Goal: Information Seeking & Learning: Learn about a topic

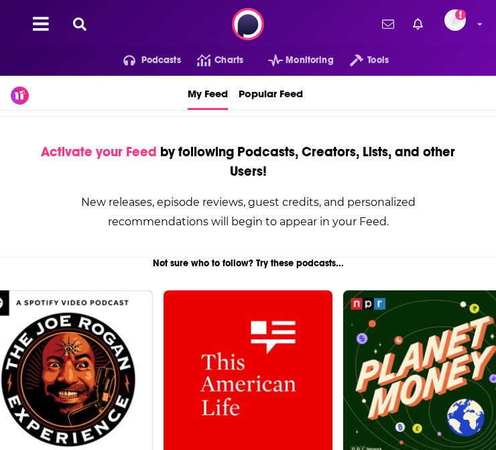
click at [84, 33] on div "Podcasts Charts Monitoring Tools For Business For Podcasters More Add a profile…" at bounding box center [248, 24] width 496 height 48
click at [80, 27] on icon at bounding box center [79, 23] width 13 height 13
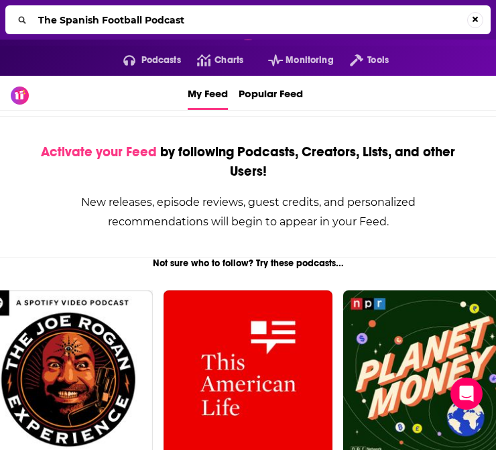
type input "The Spanish Football Podcast"
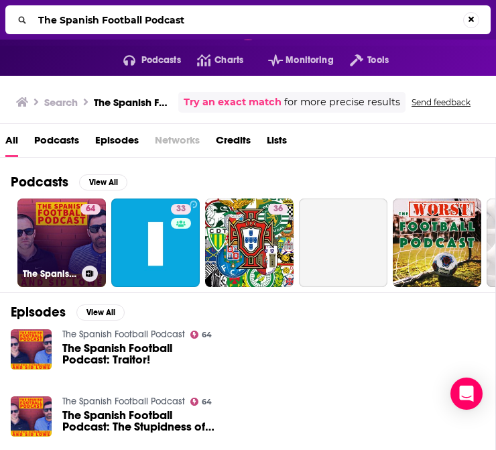
click at [58, 220] on link "64 The Spanish Football Podcast" at bounding box center [61, 242] width 88 height 88
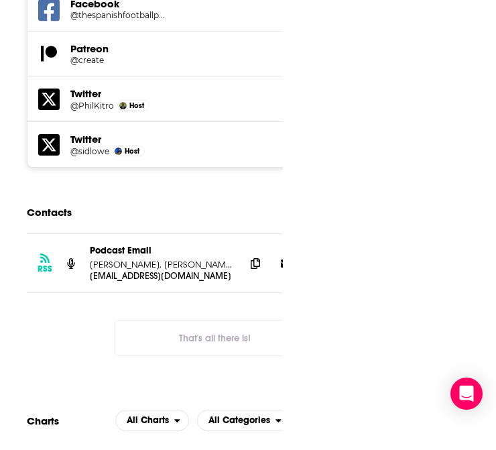
scroll to position [2140, 0]
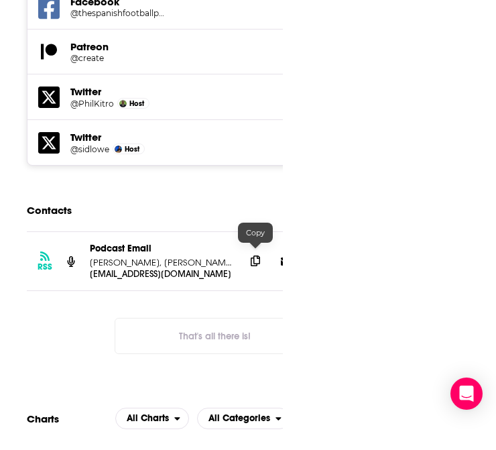
click at [258, 255] on icon at bounding box center [255, 260] width 9 height 11
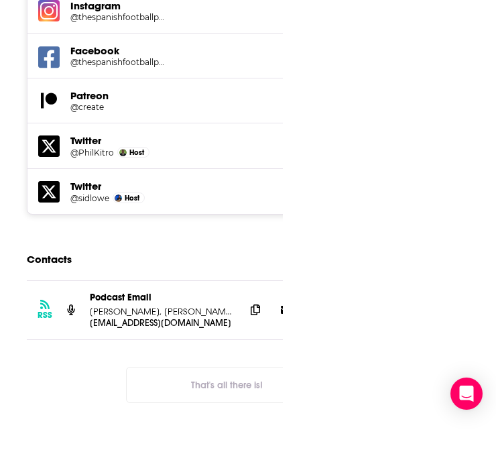
scroll to position [2, 0]
